Goal: Find specific page/section: Find specific page/section

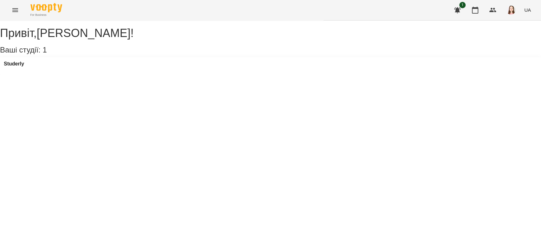
click at [18, 71] on div "Studerly" at bounding box center [14, 66] width 20 height 10
click at [24, 67] on h3 "Studerly" at bounding box center [14, 64] width 20 height 6
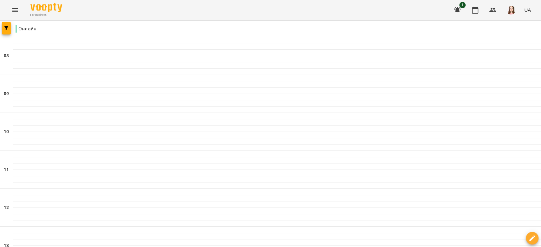
scroll to position [440, 0]
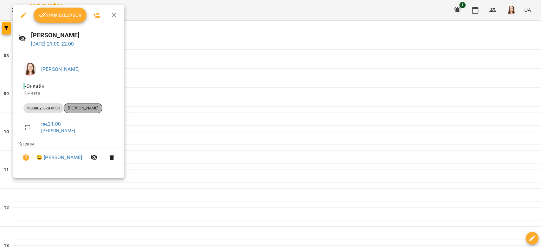
click at [93, 105] on span "[PERSON_NAME]" at bounding box center [83, 108] width 38 height 6
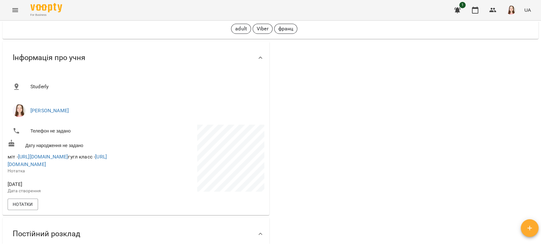
scroll to position [35, 0]
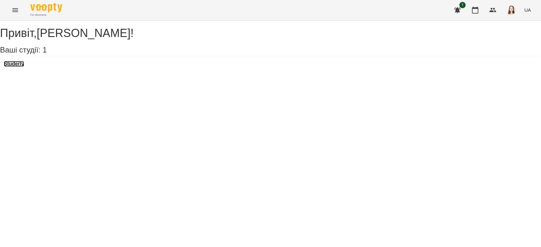
click at [24, 67] on h3 "Studerly" at bounding box center [14, 64] width 20 height 6
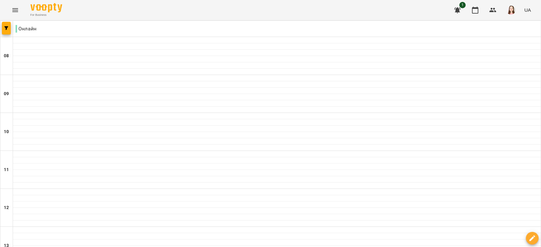
scroll to position [369, 0]
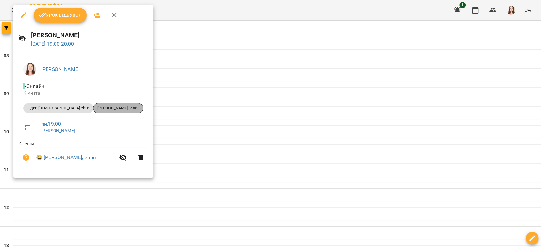
click at [106, 111] on span "[PERSON_NAME], 7 лет" at bounding box center [117, 108] width 49 height 6
